Goal: Information Seeking & Learning: Learn about a topic

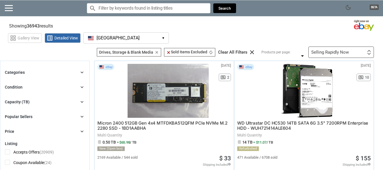
click at [79, 71] on icon "chevron_right" at bounding box center [82, 73] width 6 height 6
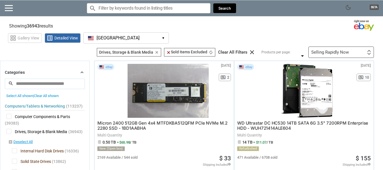
click at [62, 71] on div "Categories chevron_right" at bounding box center [45, 72] width 80 height 7
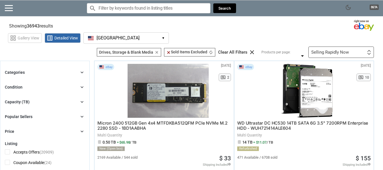
click at [42, 88] on div "Condition chevron_right" at bounding box center [45, 87] width 80 height 7
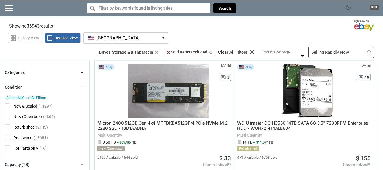
click at [7, 106] on span "New & Sealed" at bounding box center [21, 107] width 32 height 7
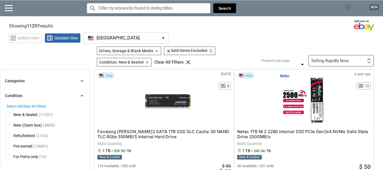
click at [153, 8] on input "Search for models" at bounding box center [149, 8] width 124 height 10
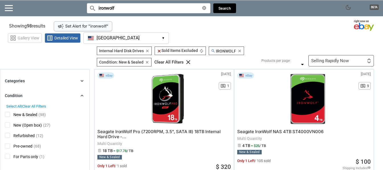
click at [133, 5] on input "ironwolf" at bounding box center [149, 8] width 124 height 10
drag, startPoint x: 131, startPoint y: 7, endPoint x: 44, endPoint y: 2, distance: 86.9
click at [44, 2] on div "dark_mode BETA search Filter by keyword search ironwolf clear Search" at bounding box center [191, 8] width 383 height 17
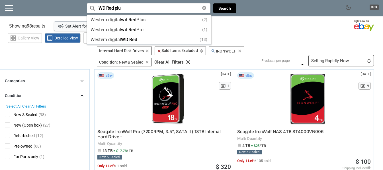
type input "WD Red plus"
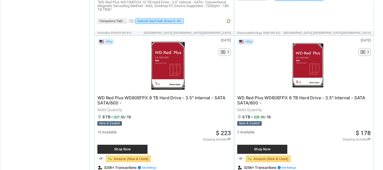
scroll to position [1613, 0]
